Goal: Communication & Community: Participate in discussion

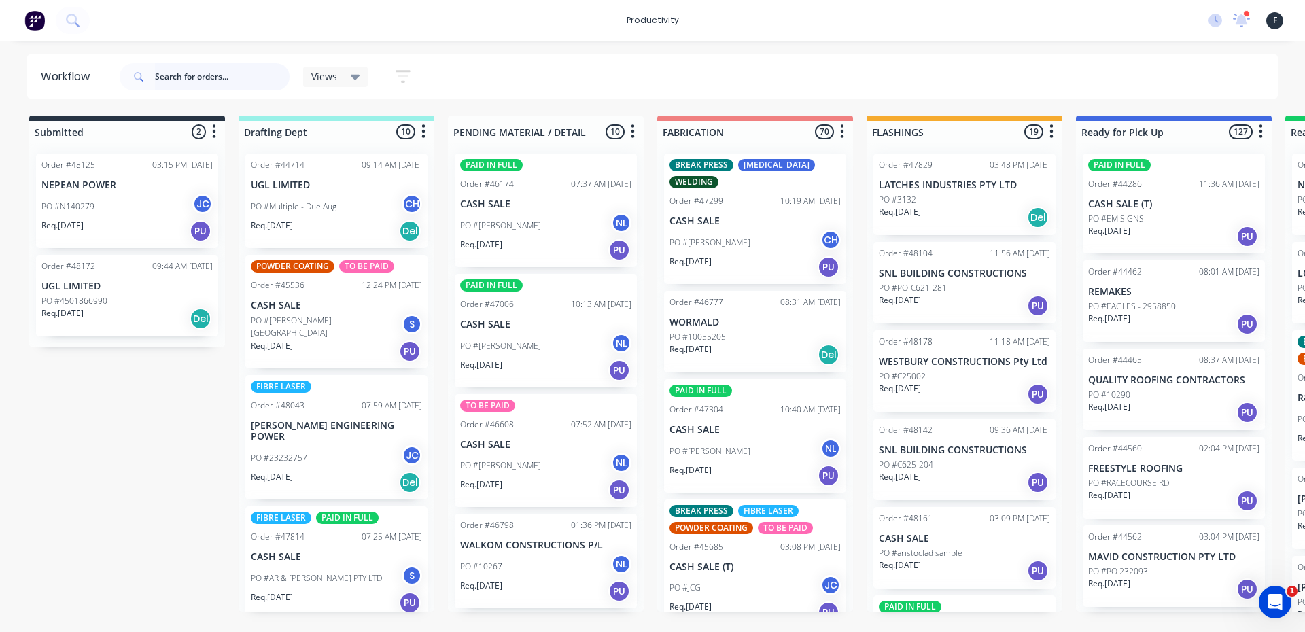
click at [169, 76] on input "text" at bounding box center [222, 76] width 135 height 27
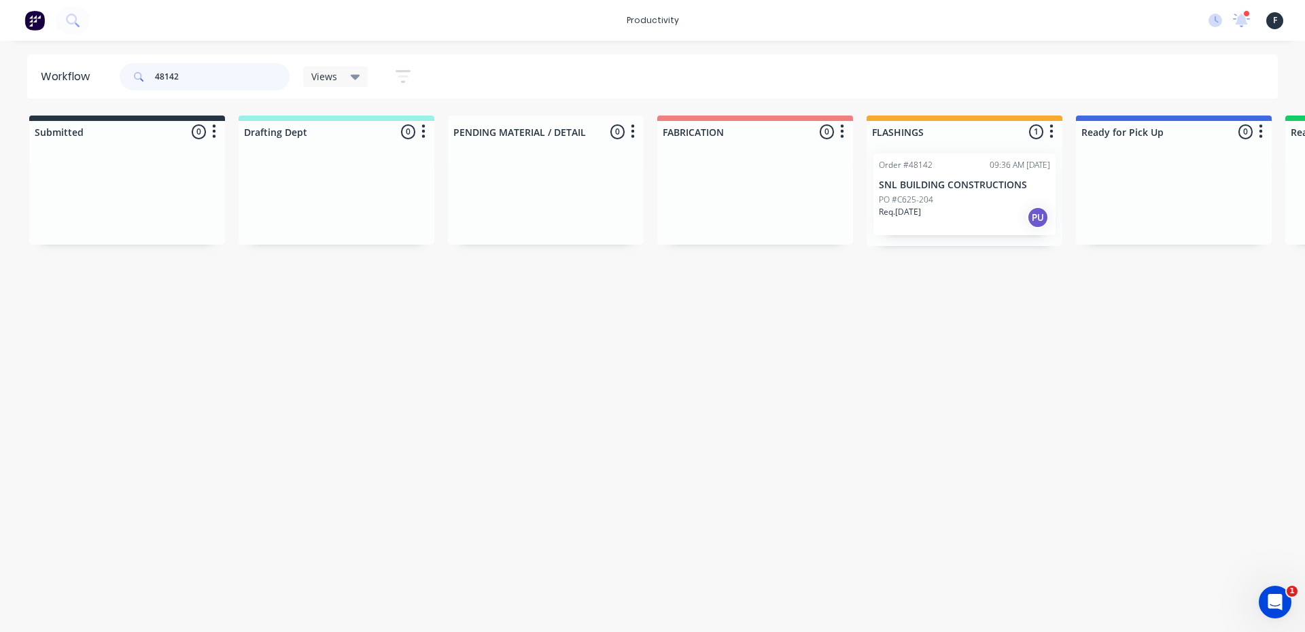
type input "48142"
click at [944, 211] on div "Req. 29/09/25 PU" at bounding box center [964, 217] width 171 height 23
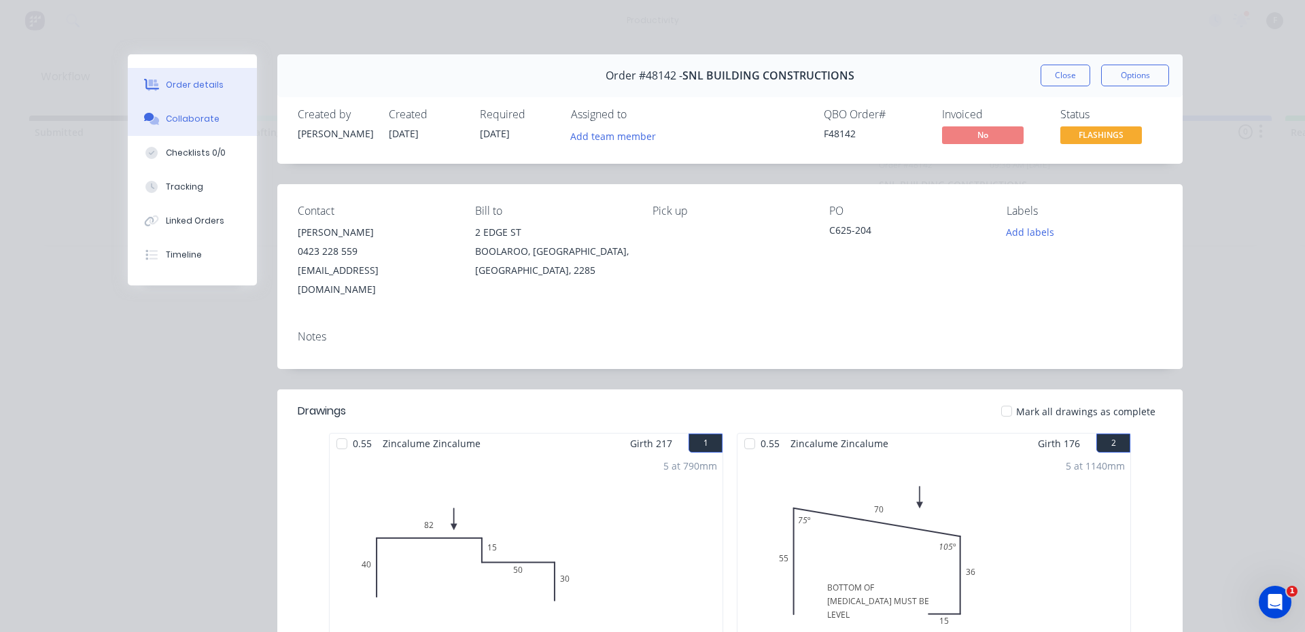
click at [190, 116] on div "Collaborate" at bounding box center [193, 119] width 54 height 12
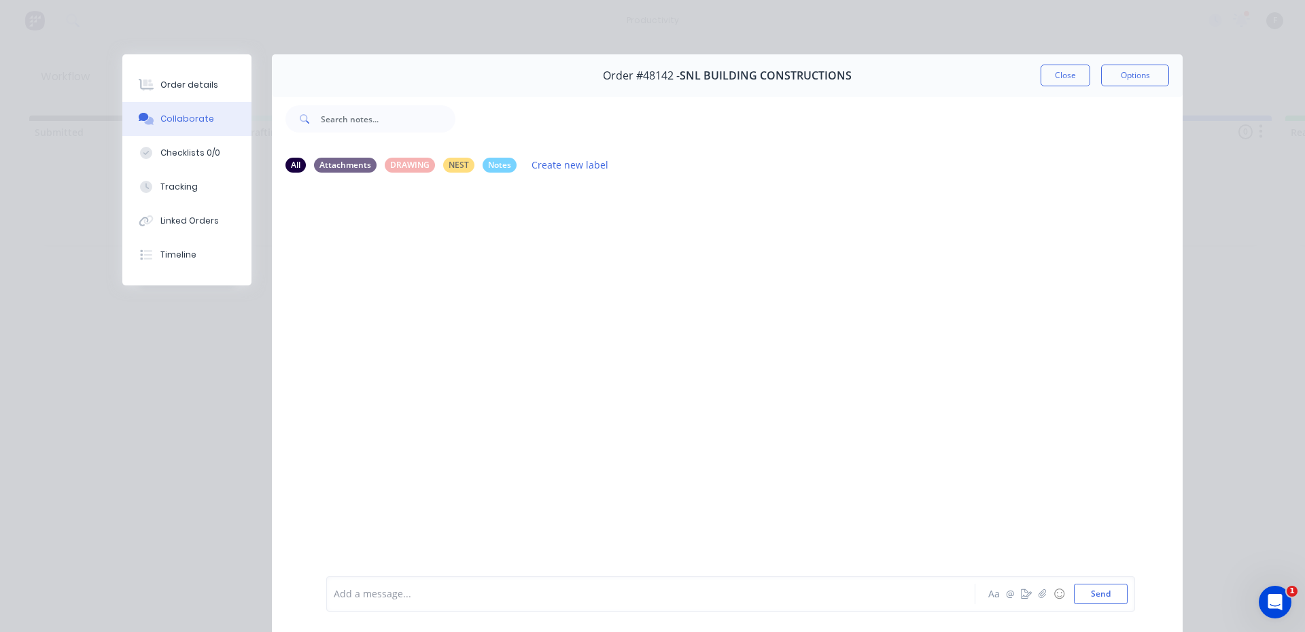
click at [483, 602] on div "Add a message..." at bounding box center [632, 594] width 596 height 20
click at [1100, 599] on button "Send" at bounding box center [1101, 594] width 54 height 20
click at [1052, 70] on button "Close" at bounding box center [1066, 76] width 50 height 22
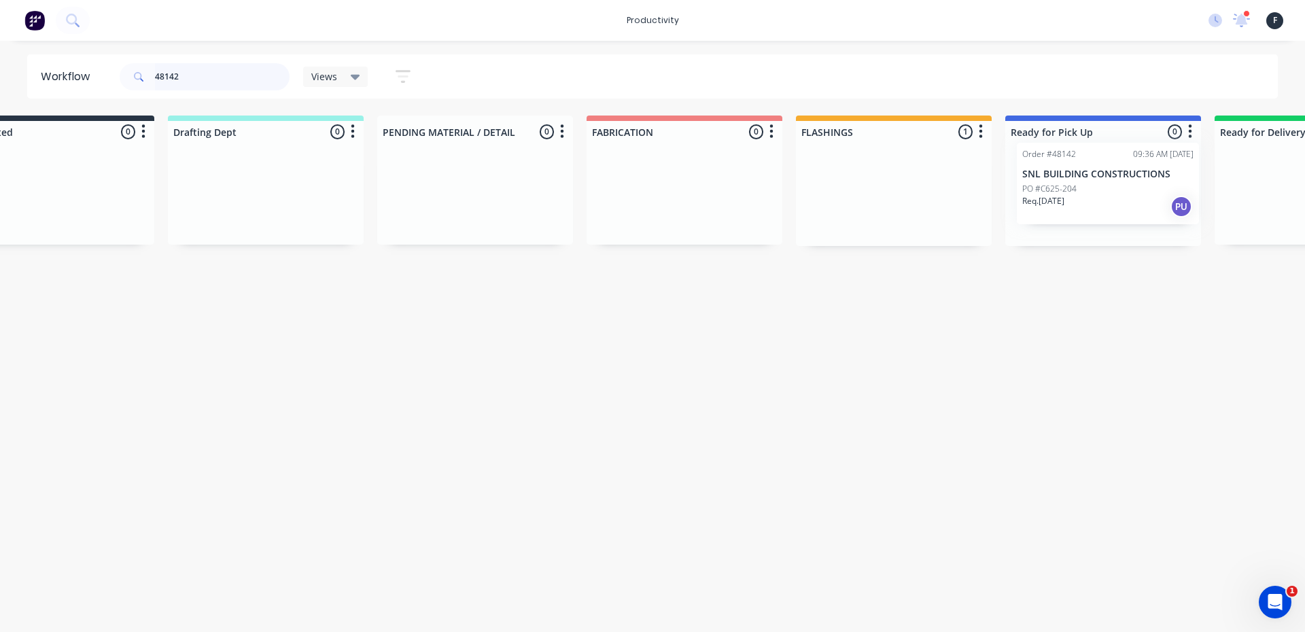
scroll to position [0, 90]
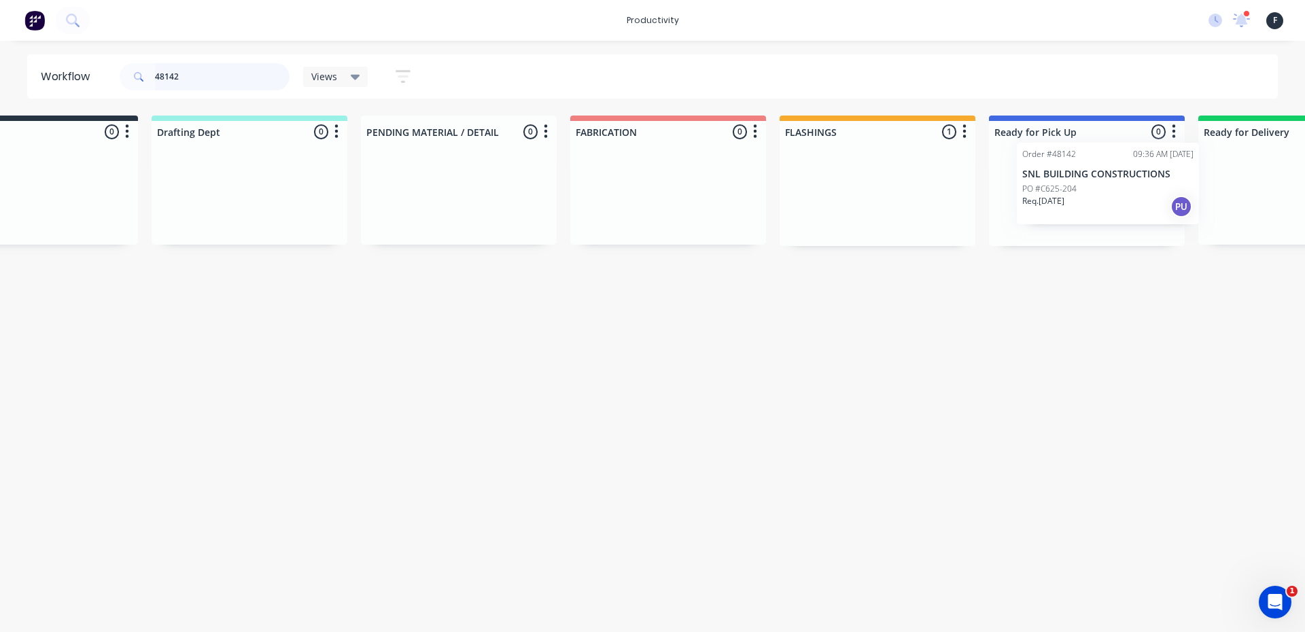
drag, startPoint x: 993, startPoint y: 171, endPoint x: 1136, endPoint y: 158, distance: 143.3
click at [1146, 159] on div "Submitted 0 Sort By Created date Required date Order number Customer name Most …" at bounding box center [1035, 181] width 2267 height 131
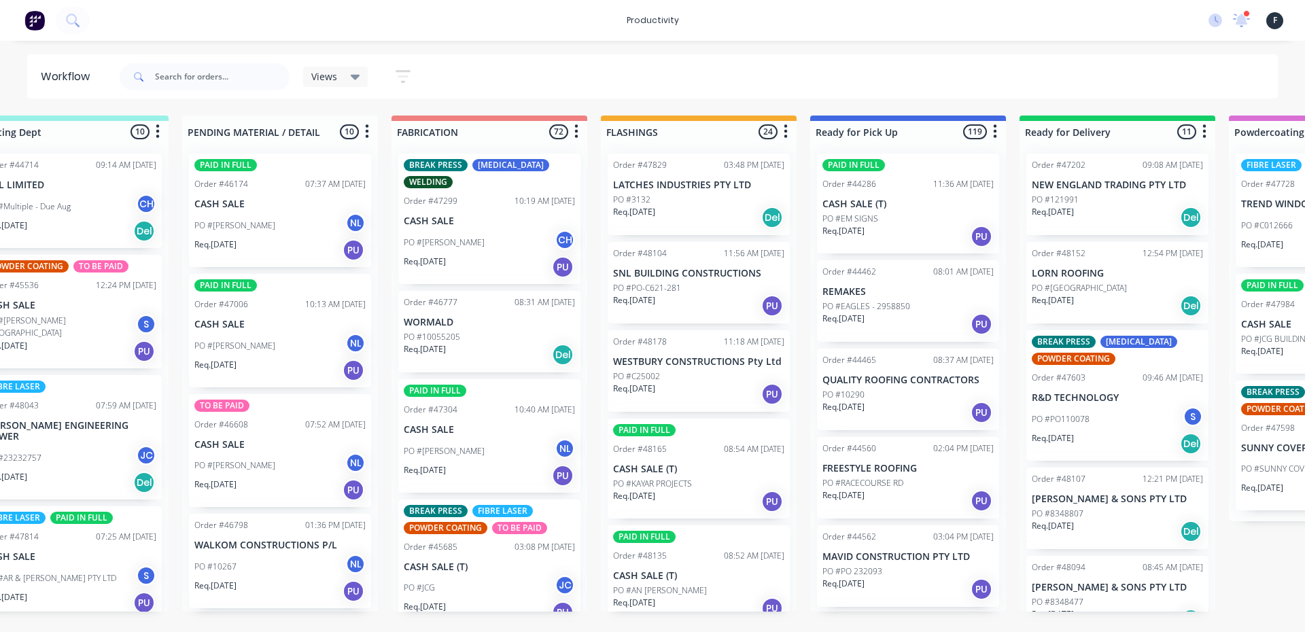
scroll to position [0, 278]
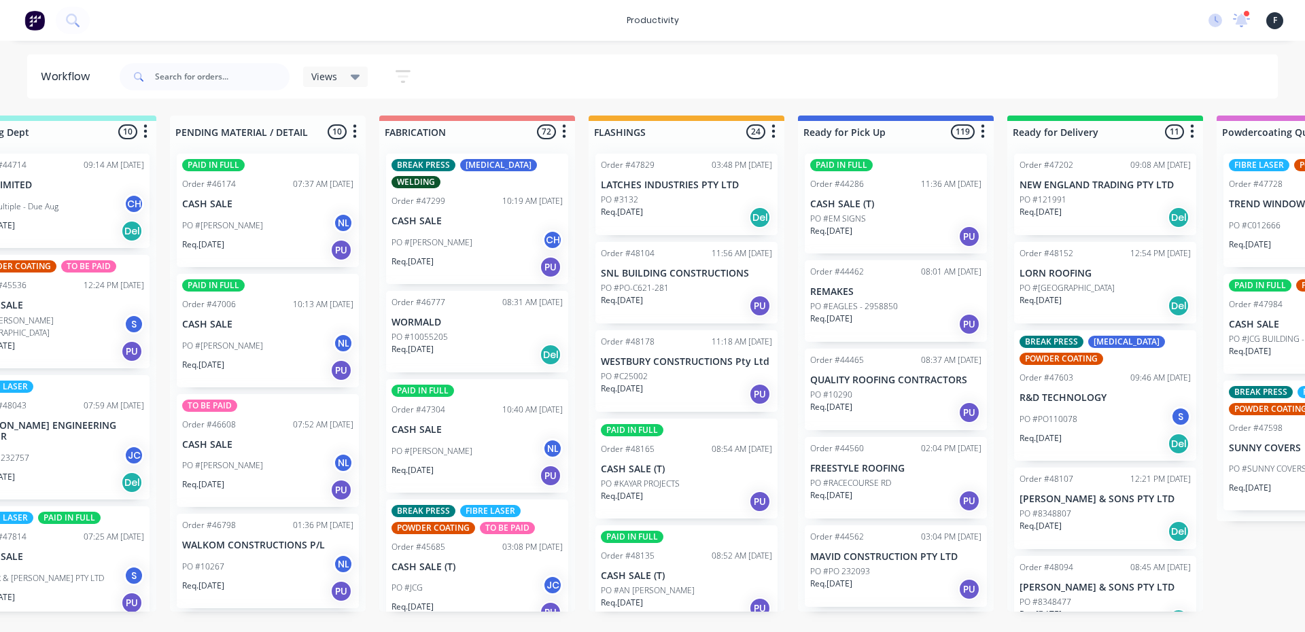
click at [1110, 300] on div "Req. [DATE] Del" at bounding box center [1105, 305] width 171 height 23
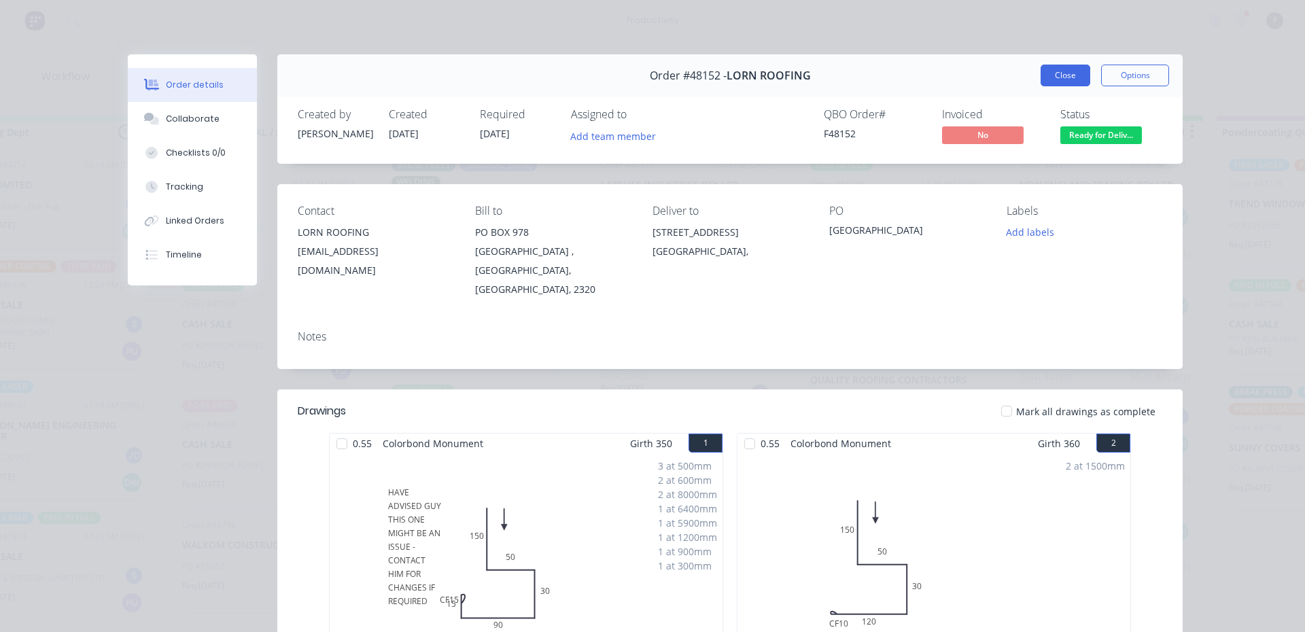
click at [1060, 83] on button "Close" at bounding box center [1066, 76] width 50 height 22
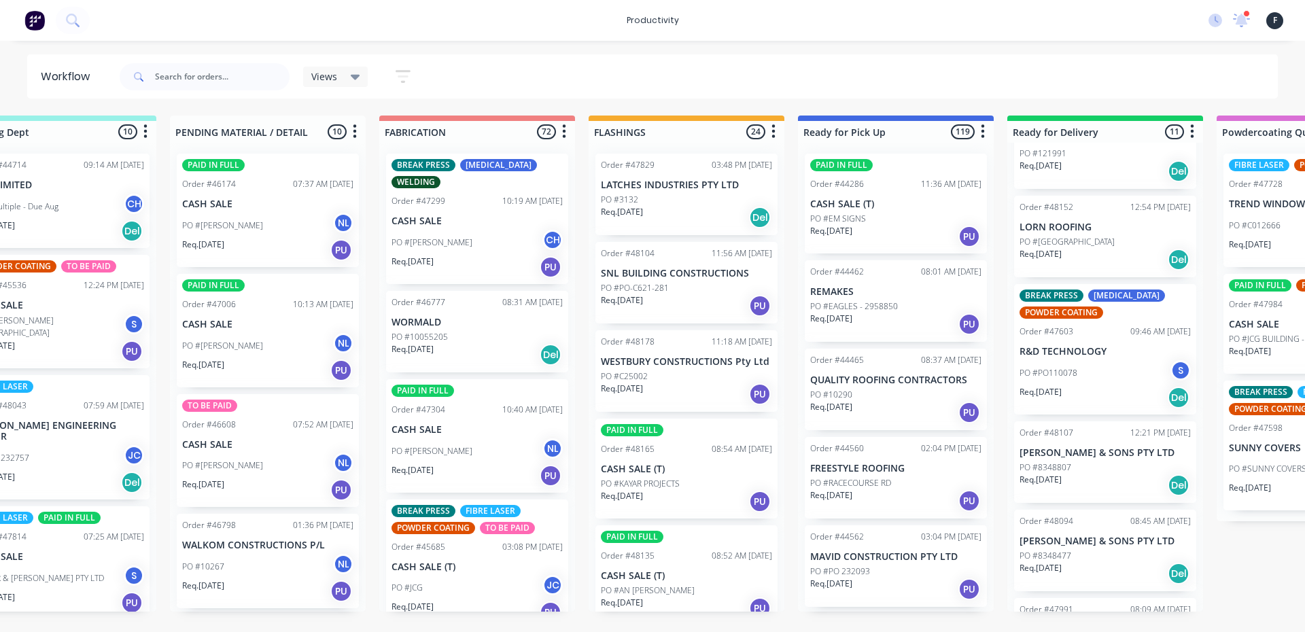
scroll to position [68, 0]
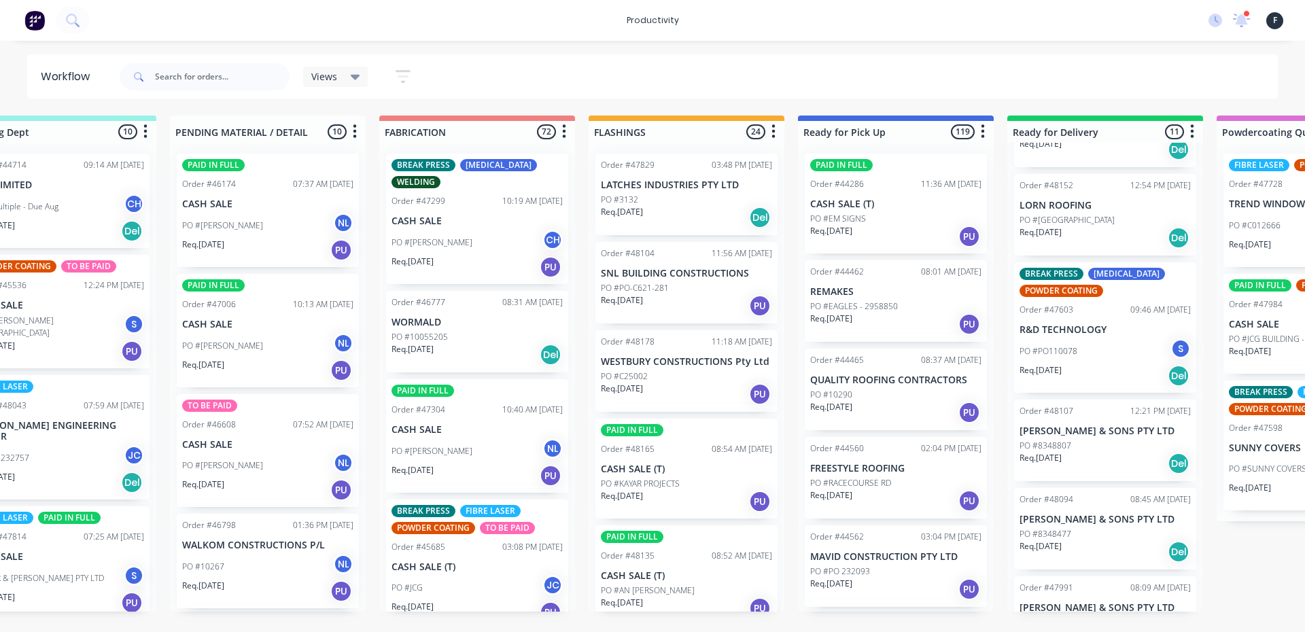
click at [1141, 438] on div "Order #48107 12:21 PM 25/09/25 P.W. SADDINGTON & SONS PTY LTD PO #8348807 Req. …" at bounding box center [1105, 441] width 182 height 82
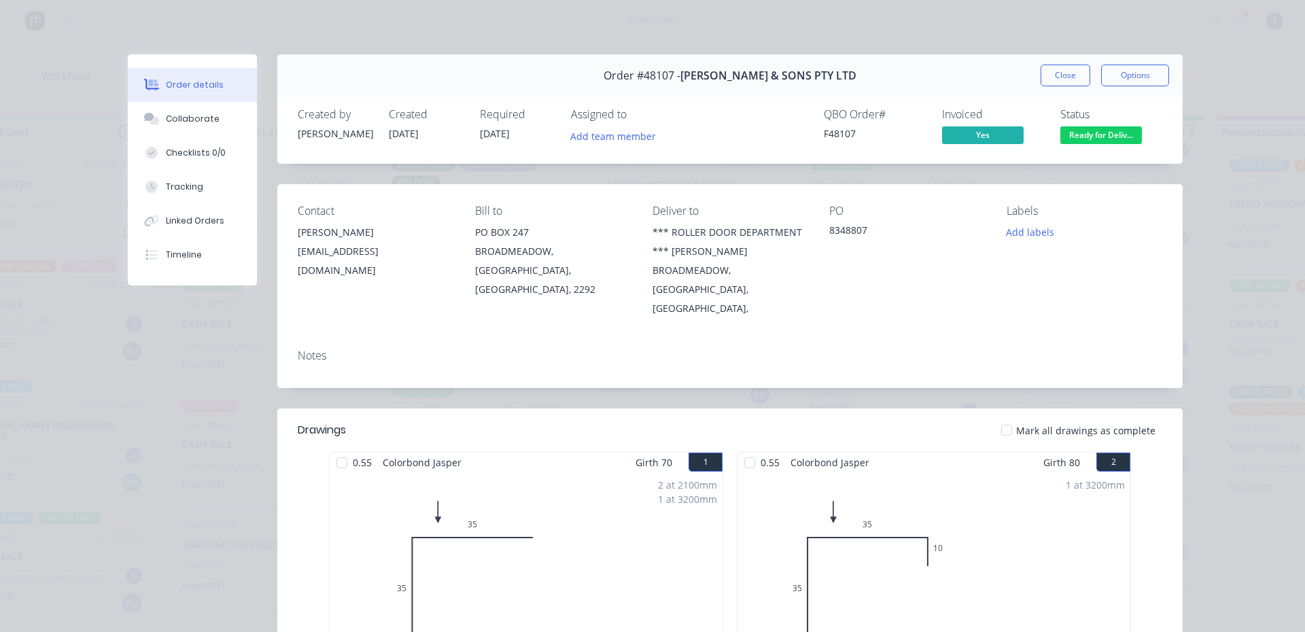
click at [1050, 68] on button "Close" at bounding box center [1066, 76] width 50 height 22
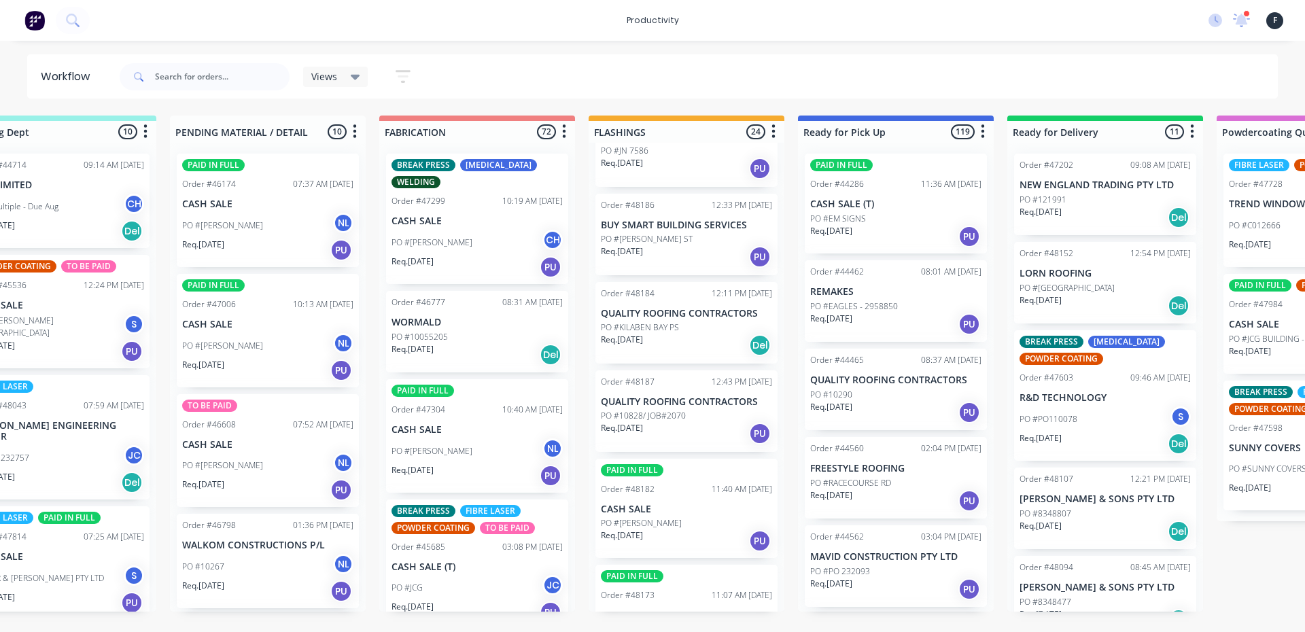
scroll to position [1029, 0]
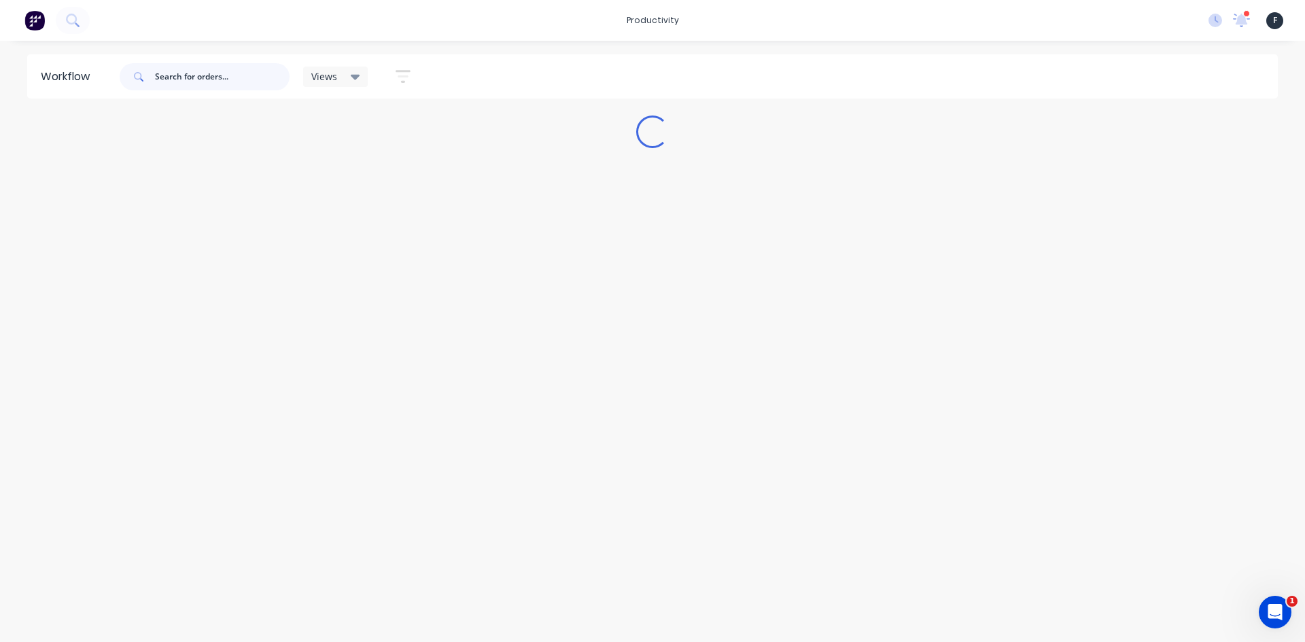
click at [250, 79] on input "text" at bounding box center [222, 76] width 135 height 27
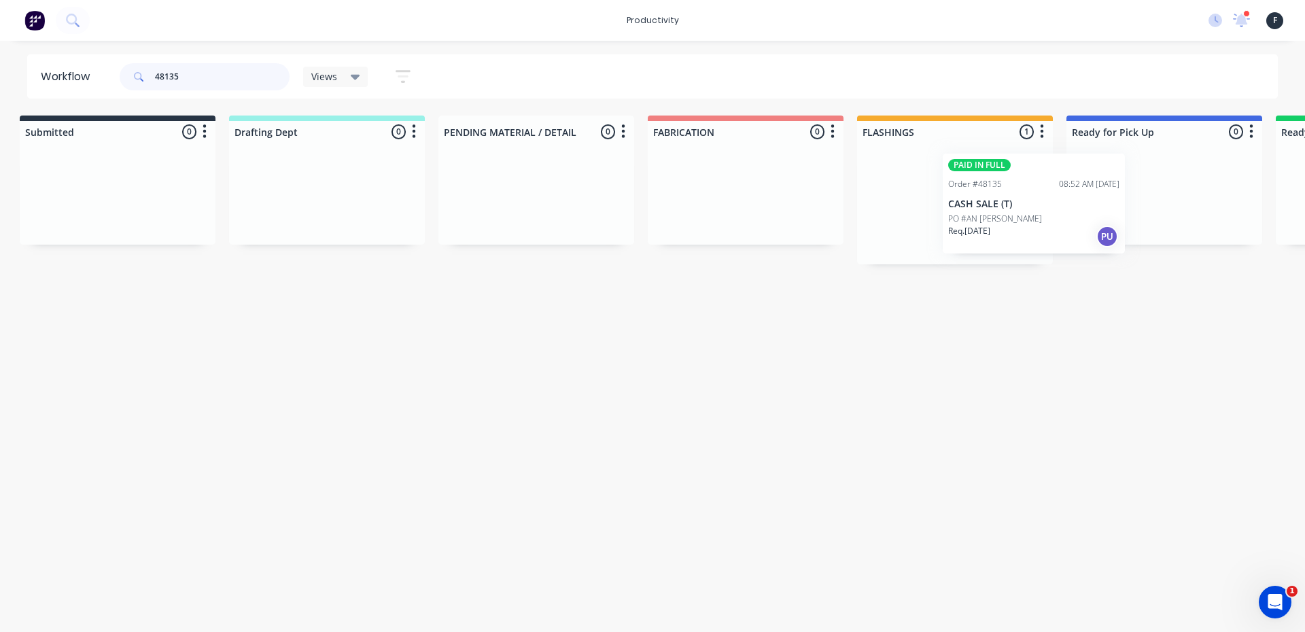
drag, startPoint x: 1008, startPoint y: 217, endPoint x: 1109, endPoint y: 216, distance: 101.3
click at [1095, 217] on div "Submitted 0 Sort By Created date Required date Order number Customer name Most …" at bounding box center [1113, 190] width 2267 height 149
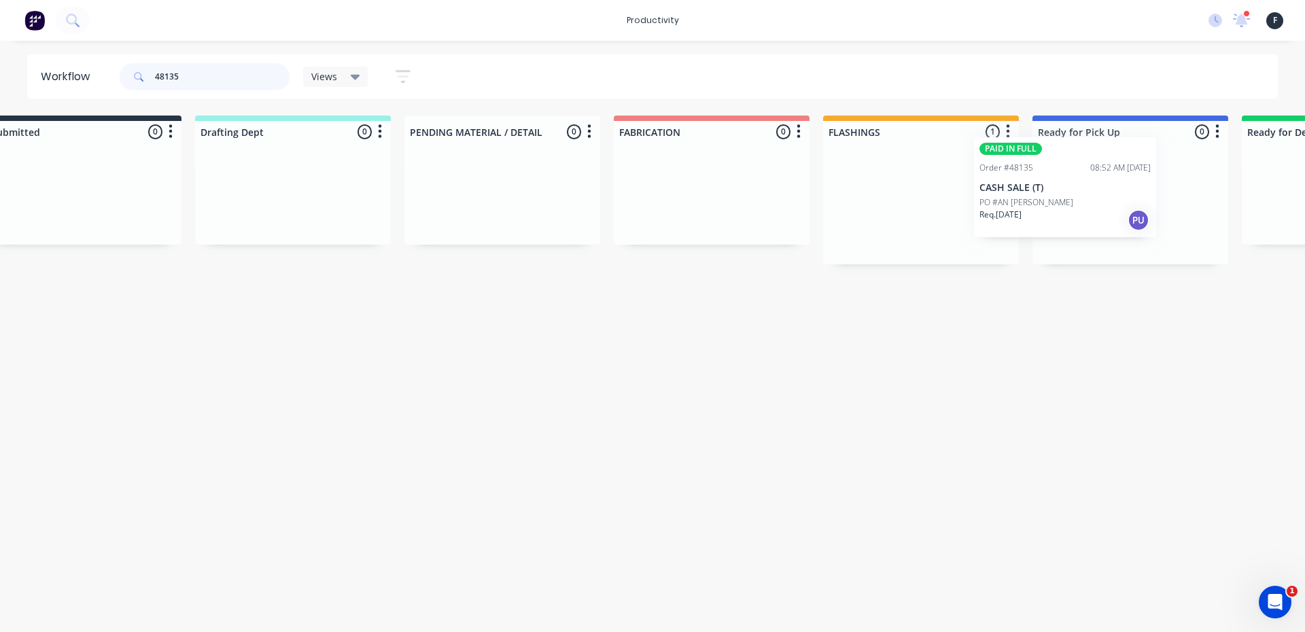
drag, startPoint x: 952, startPoint y: 220, endPoint x: 1080, endPoint y: 203, distance: 128.4
click at [1080, 203] on div "Submitted 0 Sort By Created date Required date Order number Customer name Most …" at bounding box center [1079, 190] width 2267 height 149
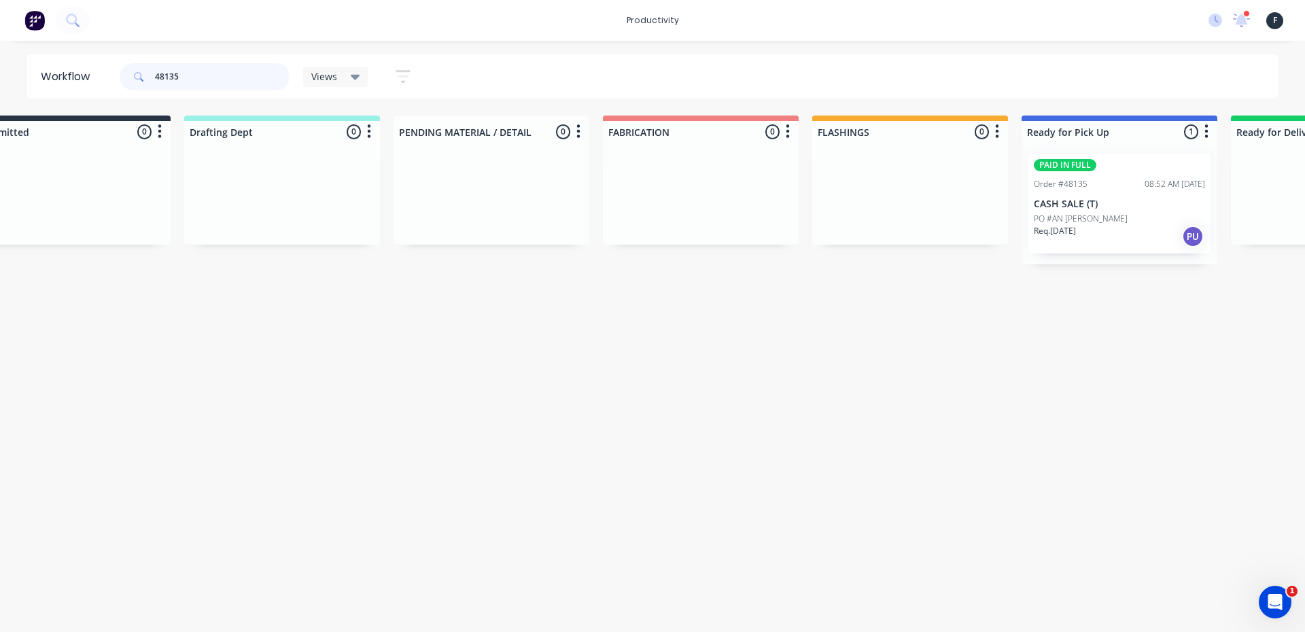
type input "48135"
click at [1092, 199] on p "CASH SALE (T)" at bounding box center [1119, 205] width 171 height 12
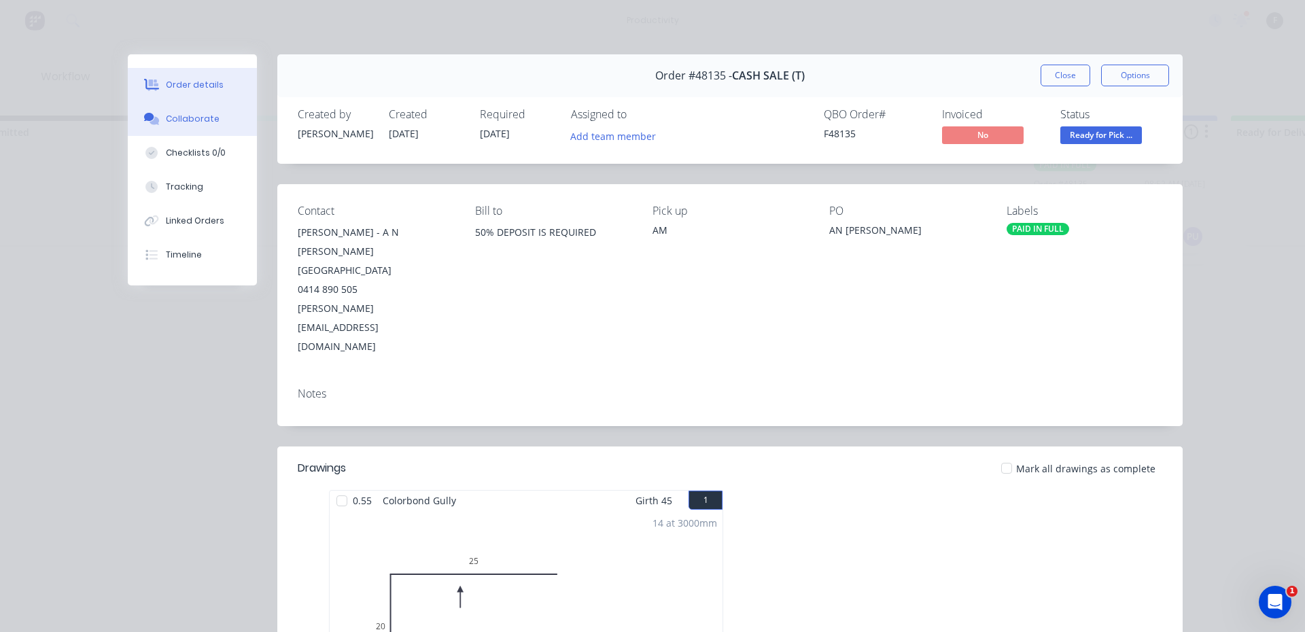
click at [166, 117] on div "Collaborate" at bounding box center [193, 119] width 54 height 12
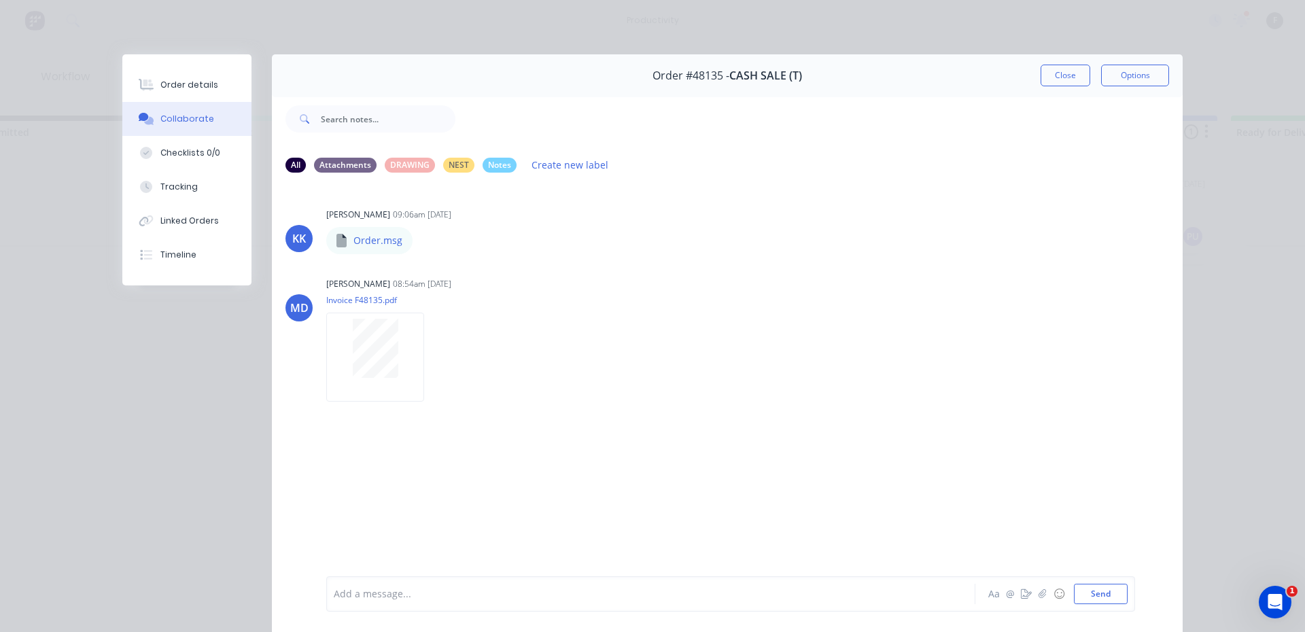
click at [579, 600] on div at bounding box center [631, 594] width 595 height 14
click at [1055, 70] on button "Close" at bounding box center [1066, 76] width 50 height 22
